Goal: Transaction & Acquisition: Purchase product/service

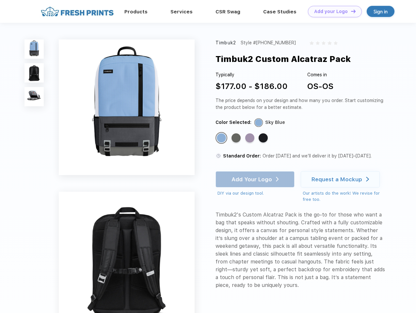
click at [332, 11] on link "Add your Logo Design Tool" at bounding box center [335, 11] width 54 height 11
click at [0, 0] on div "Design Tool" at bounding box center [0, 0] width 0 height 0
click at [350, 11] on link "Add your Logo Design Tool" at bounding box center [335, 11] width 54 height 11
click at [34, 49] on img at bounding box center [33, 49] width 19 height 19
click at [34, 73] on img at bounding box center [33, 72] width 19 height 19
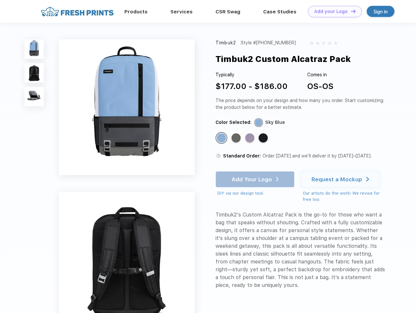
click at [34, 97] on img at bounding box center [33, 96] width 19 height 19
click at [222, 138] on div "Standard Color" at bounding box center [221, 138] width 9 height 9
click at [237, 138] on div "Standard Color" at bounding box center [235, 138] width 9 height 9
click at [250, 138] on div "Standard Color" at bounding box center [249, 138] width 9 height 9
click at [264, 138] on div "Standard Color" at bounding box center [263, 138] width 9 height 9
